Goal: Find specific page/section: Find specific page/section

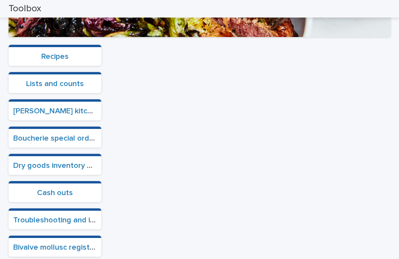
scroll to position [265, 0]
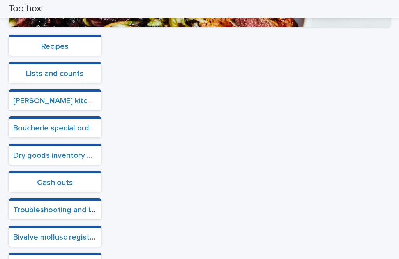
click at [59, 124] on link "Boucherie special orders" at bounding box center [56, 128] width 87 height 8
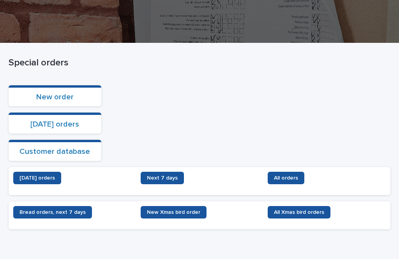
scroll to position [99, 0]
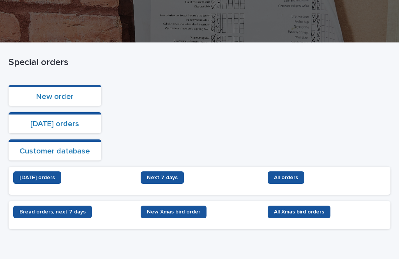
click at [63, 120] on link "[DATE] orders" at bounding box center [54, 124] width 49 height 8
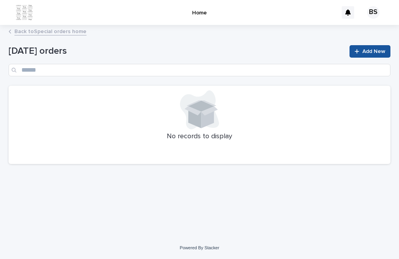
click at [62, 26] on link "Back to Special orders home" at bounding box center [50, 30] width 72 height 9
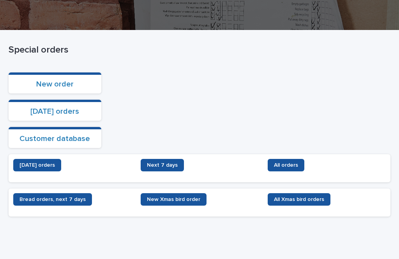
scroll to position [111, 0]
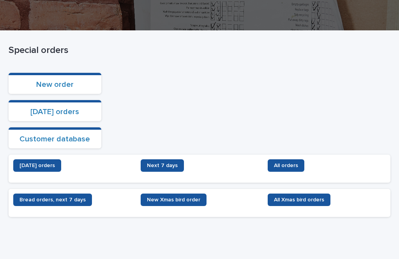
click at [46, 163] on span "[DATE] orders" at bounding box center [36, 165] width 35 height 5
